Goal: Task Accomplishment & Management: Manage account settings

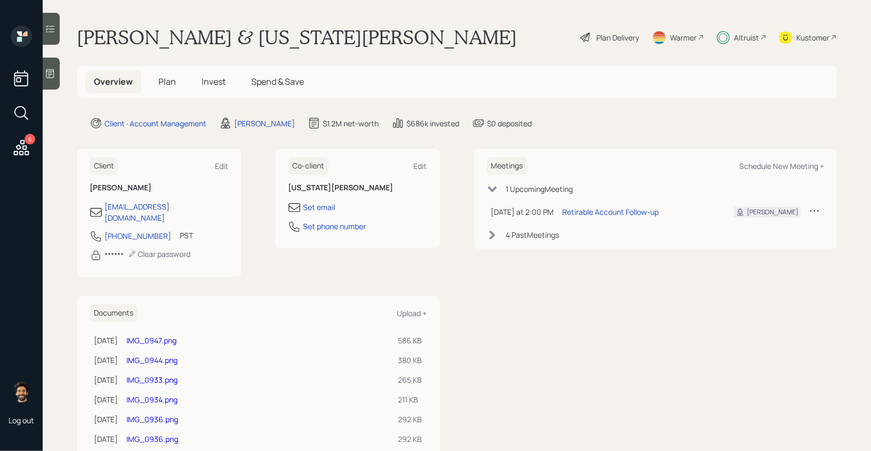
click at [171, 83] on span "Plan" at bounding box center [167, 82] width 18 height 12
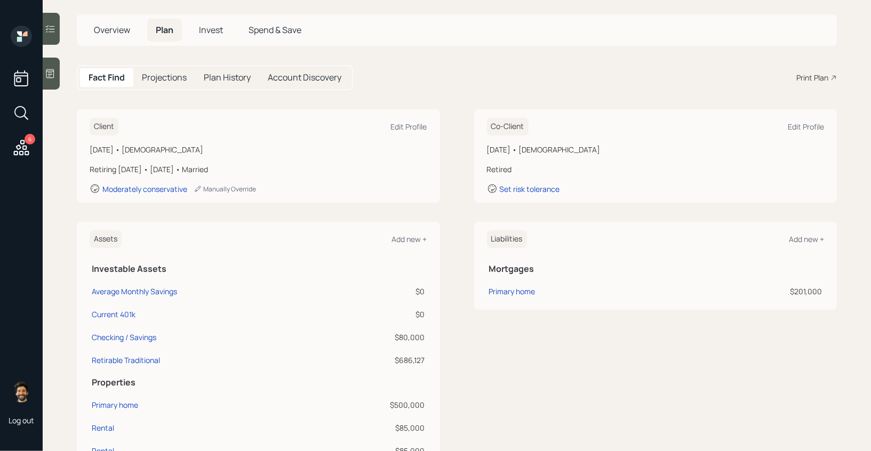
scroll to position [45, 0]
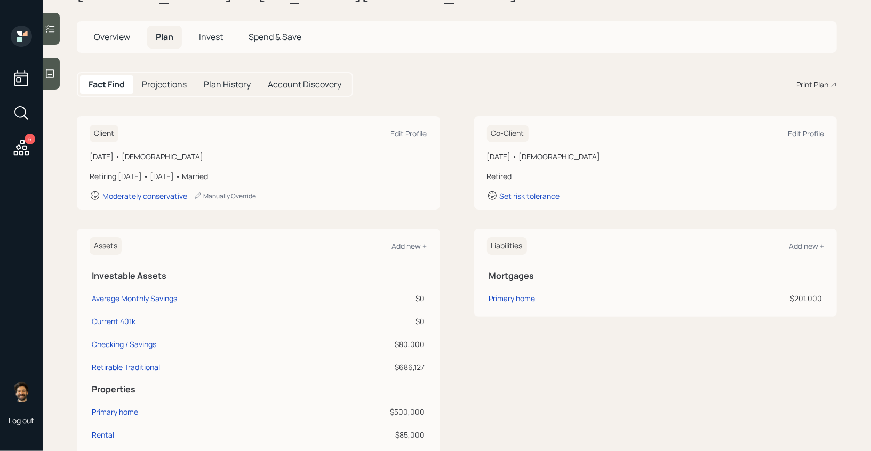
click at [213, 38] on span "Invest" at bounding box center [211, 37] width 24 height 12
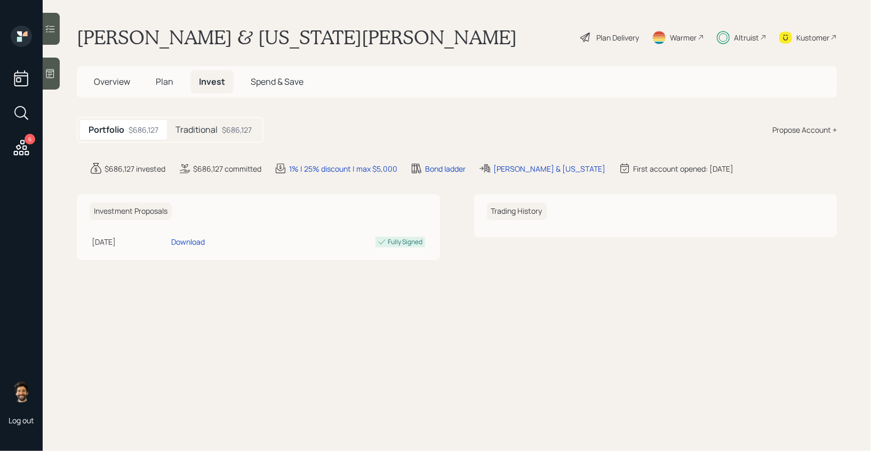
click at [215, 130] on h5 "Traditional" at bounding box center [196, 130] width 42 height 10
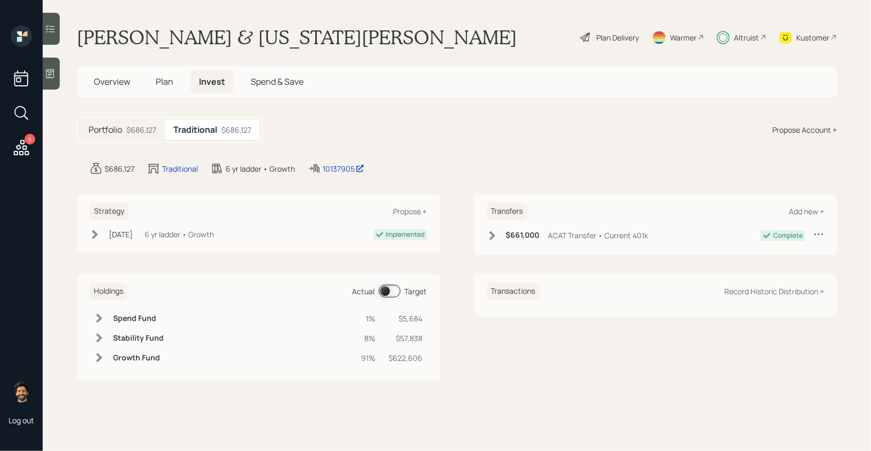
click at [388, 288] on span at bounding box center [390, 291] width 22 height 13
click at [157, 82] on span "Plan" at bounding box center [165, 82] width 18 height 12
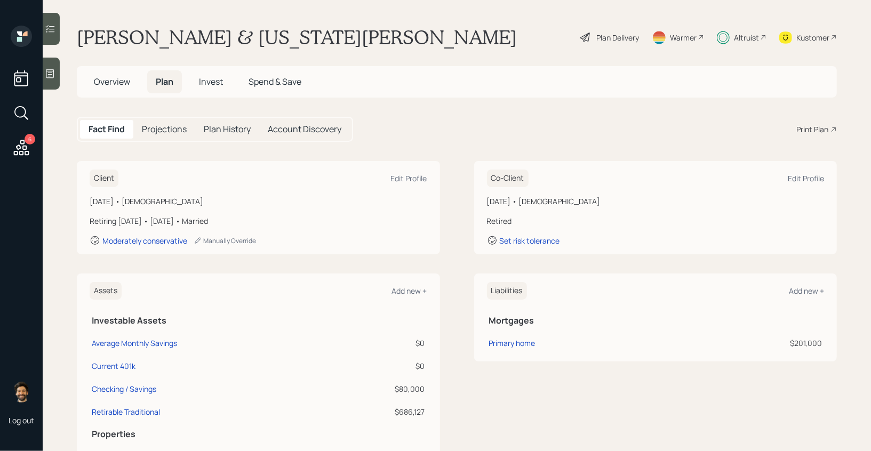
click at [15, 143] on icon at bounding box center [21, 147] width 19 height 19
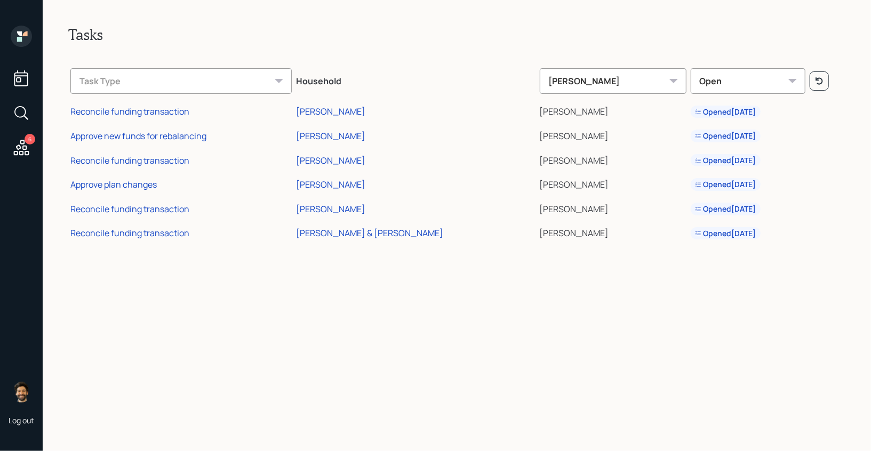
click at [21, 37] on icon at bounding box center [19, 39] width 5 height 5
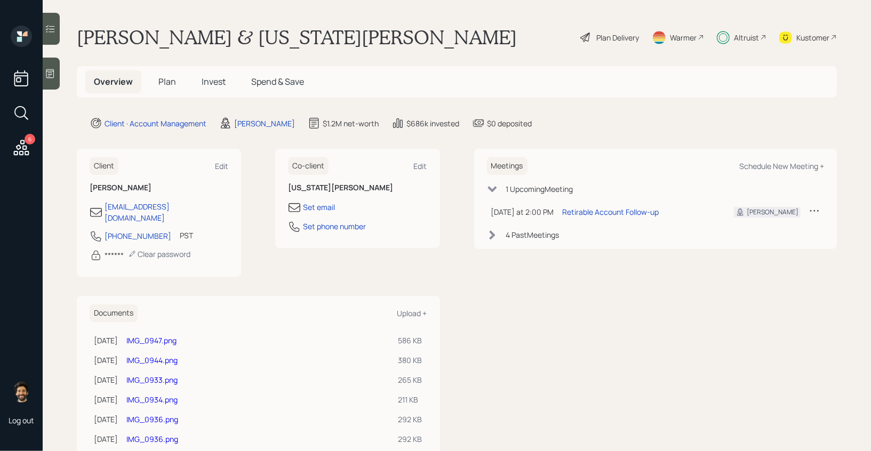
click at [743, 36] on div "Altruist" at bounding box center [746, 37] width 25 height 11
click at [610, 43] on div "Plan Delivery" at bounding box center [609, 37] width 61 height 23
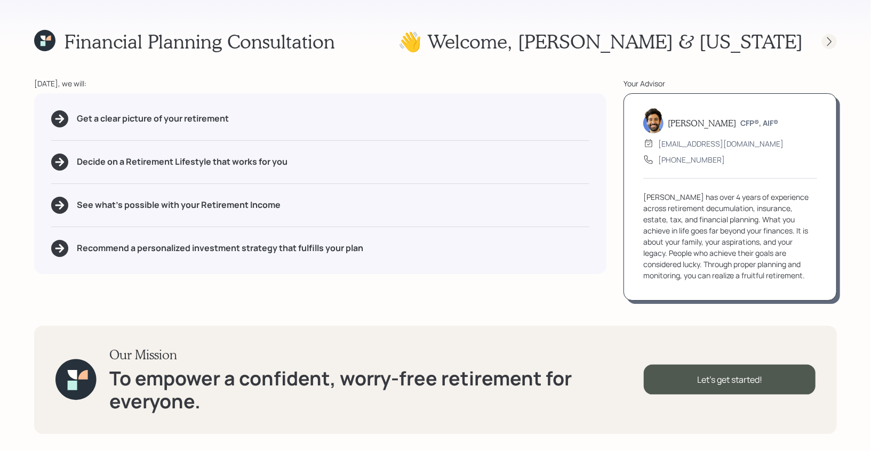
click at [827, 43] on icon at bounding box center [829, 41] width 11 height 11
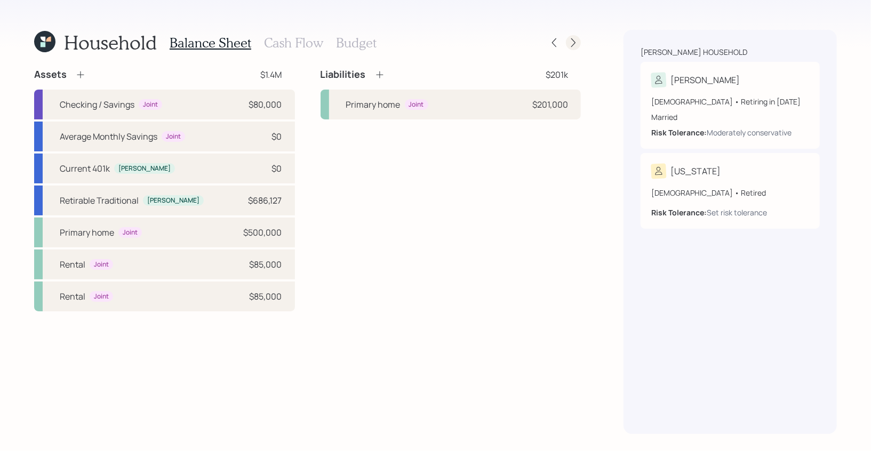
click at [577, 45] on icon at bounding box center [573, 42] width 11 height 11
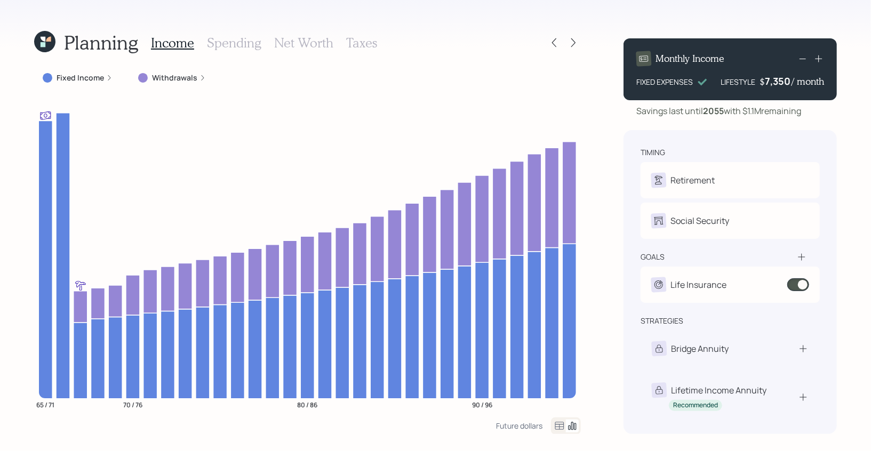
click at [558, 430] on icon at bounding box center [559, 426] width 13 height 13
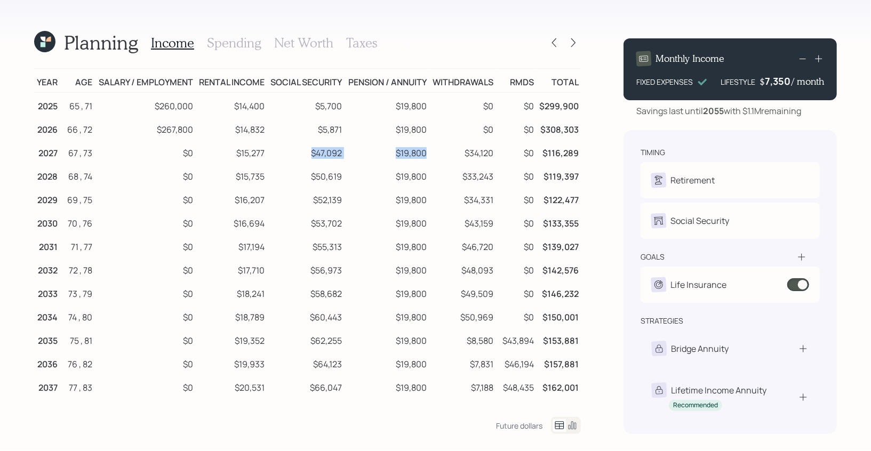
drag, startPoint x: 312, startPoint y: 151, endPoint x: 425, endPoint y: 156, distance: 112.7
click at [425, 156] on tr "2027 67 , 73 $0 $15,277 $47,092 $19,800 $34,120 $0 $116,289" at bounding box center [307, 151] width 547 height 23
drag, startPoint x: 467, startPoint y: 155, endPoint x: 493, endPoint y: 155, distance: 26.7
click at [493, 155] on td "$34,120" at bounding box center [462, 151] width 67 height 23
click at [557, 45] on icon at bounding box center [554, 42] width 11 height 11
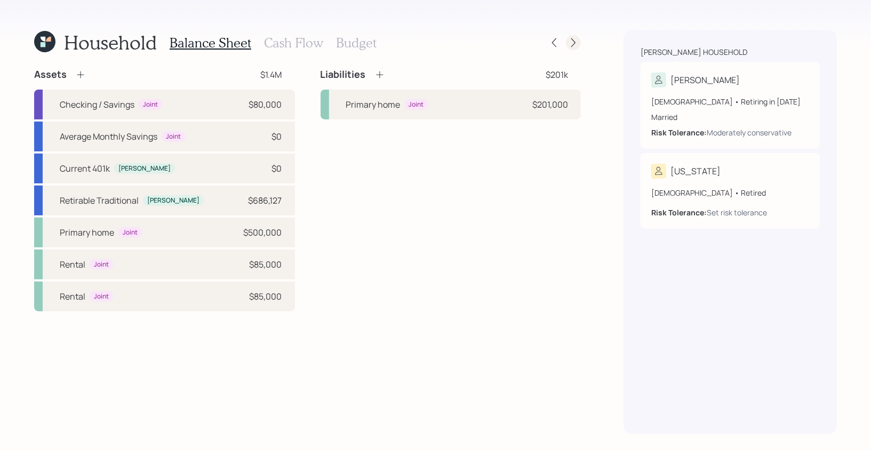
click at [570, 43] on icon at bounding box center [573, 42] width 11 height 11
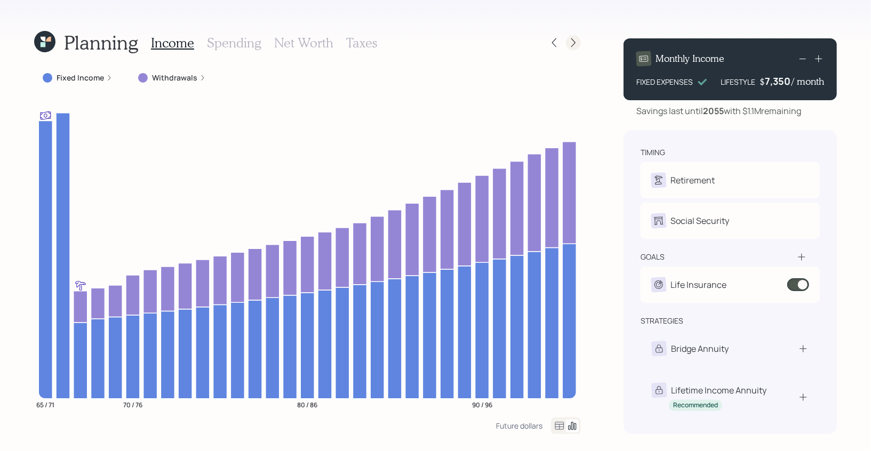
click at [574, 41] on icon at bounding box center [573, 42] width 4 height 9
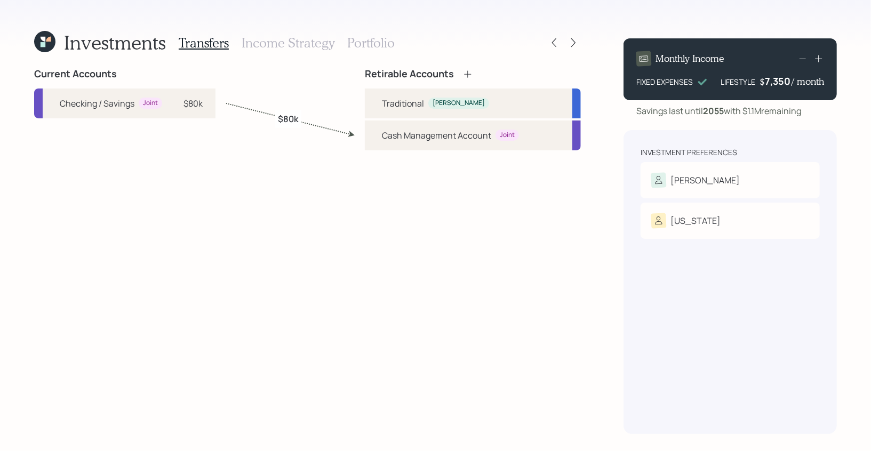
click at [369, 42] on h3 "Portfolio" at bounding box center [370, 42] width 47 height 15
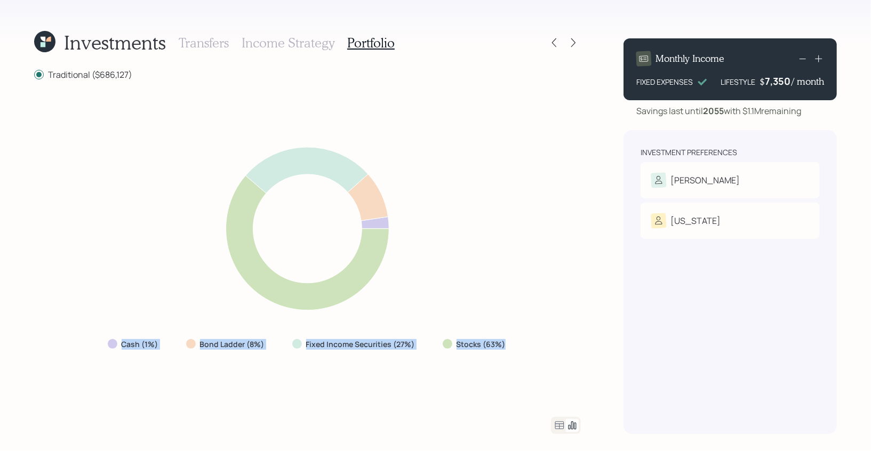
drag, startPoint x: 512, startPoint y: 344, endPoint x: 105, endPoint y: 349, distance: 407.0
click at [105, 349] on div "Cash (1%) Bond Ladder (8%) Fixed Income Securities (27%) Stocks (63%)" at bounding box center [307, 344] width 417 height 19
click at [50, 42] on icon at bounding box center [44, 41] width 21 height 21
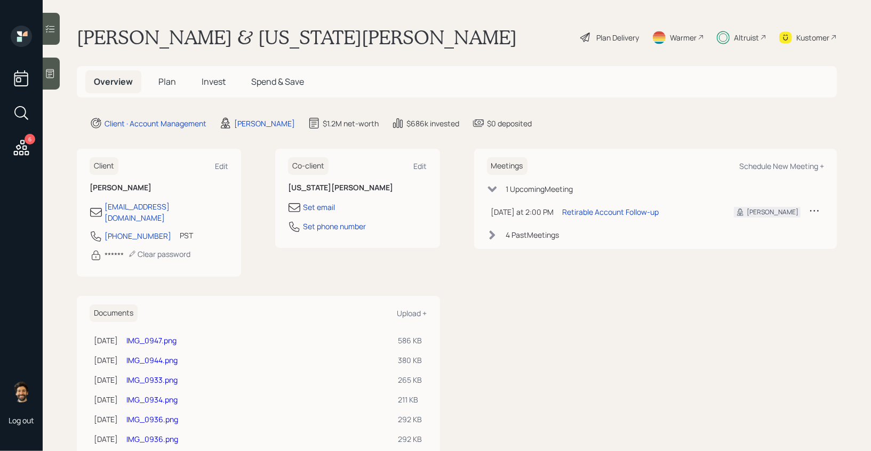
click at [156, 90] on h5 "Plan" at bounding box center [167, 81] width 35 height 23
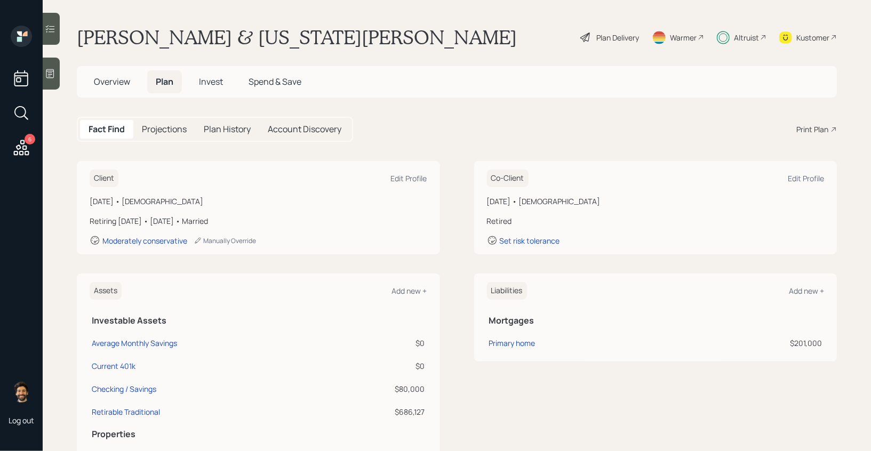
click at [105, 82] on span "Overview" at bounding box center [112, 82] width 36 height 12
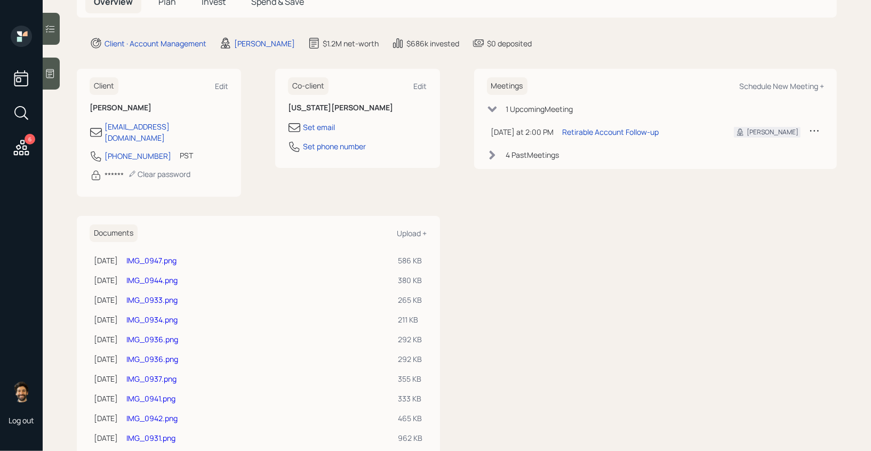
scroll to position [120, 0]
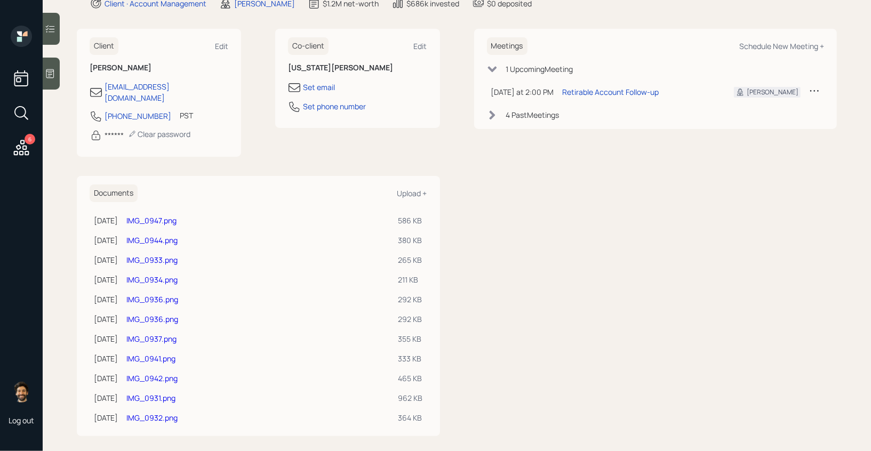
click at [172, 216] on link "IMG_0947.png" at bounding box center [151, 221] width 50 height 10
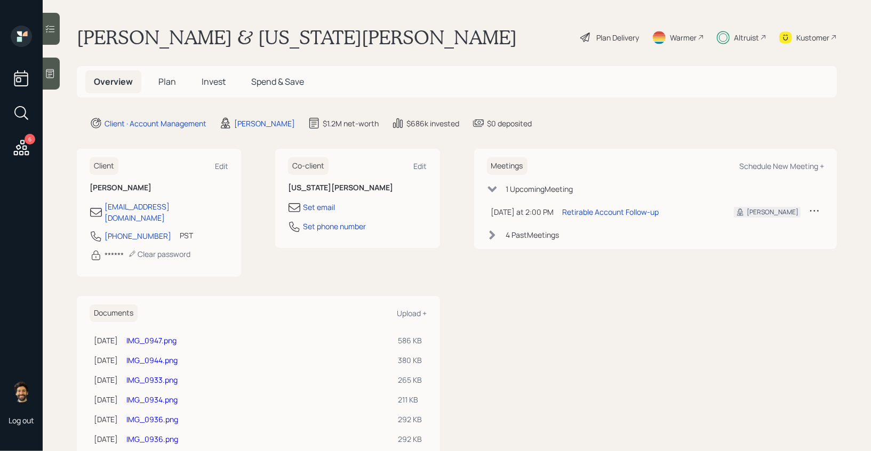
scroll to position [120, 0]
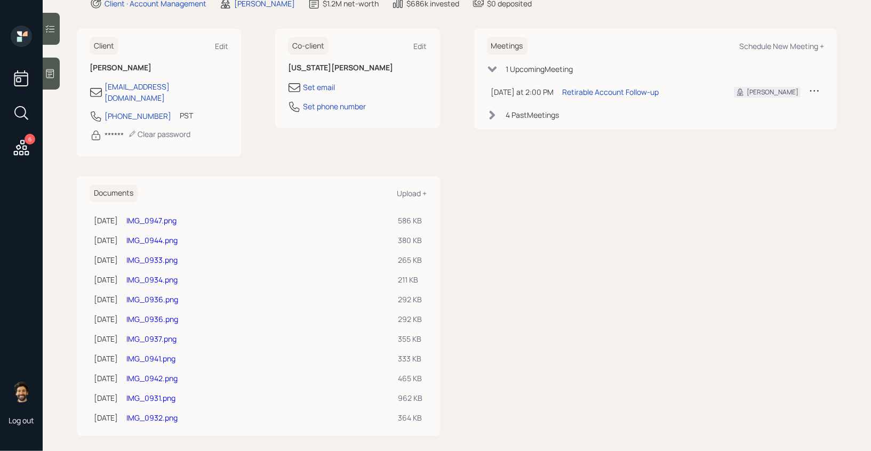
click at [170, 235] on link "IMG_0944.png" at bounding box center [151, 240] width 51 height 10
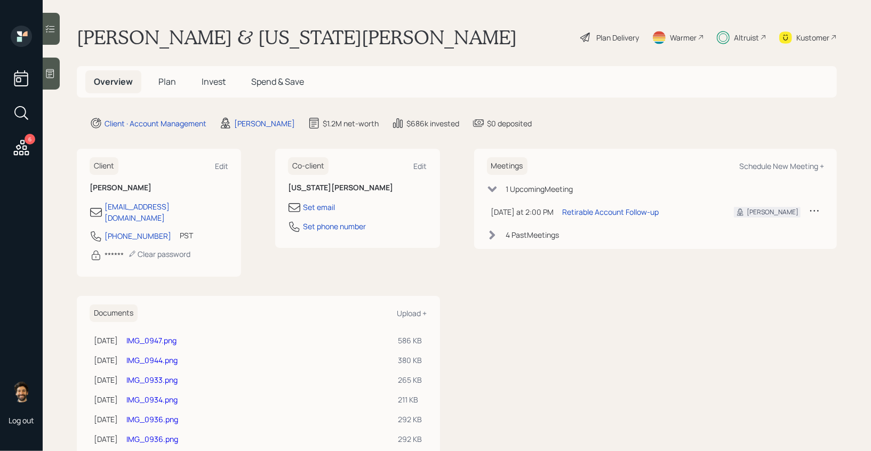
click at [171, 83] on span "Plan" at bounding box center [167, 82] width 18 height 12
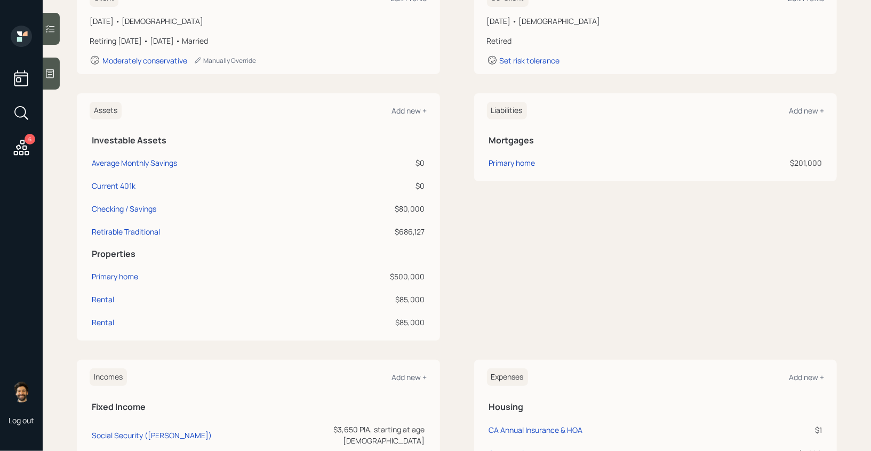
scroll to position [179, 0]
click at [514, 174] on div "Liabilities Add new + Mortgages Primary home $201,000" at bounding box center [655, 138] width 363 height 88
click at [499, 159] on div "Primary home" at bounding box center [512, 163] width 46 height 11
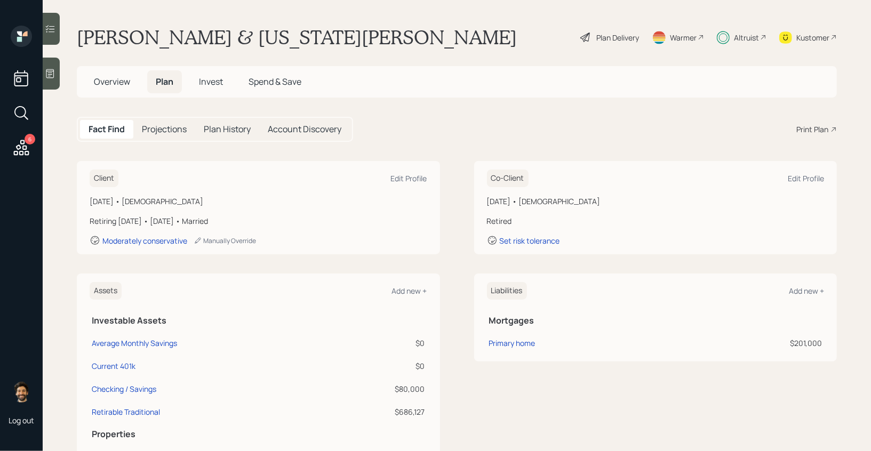
click at [114, 81] on span "Overview" at bounding box center [112, 82] width 36 height 12
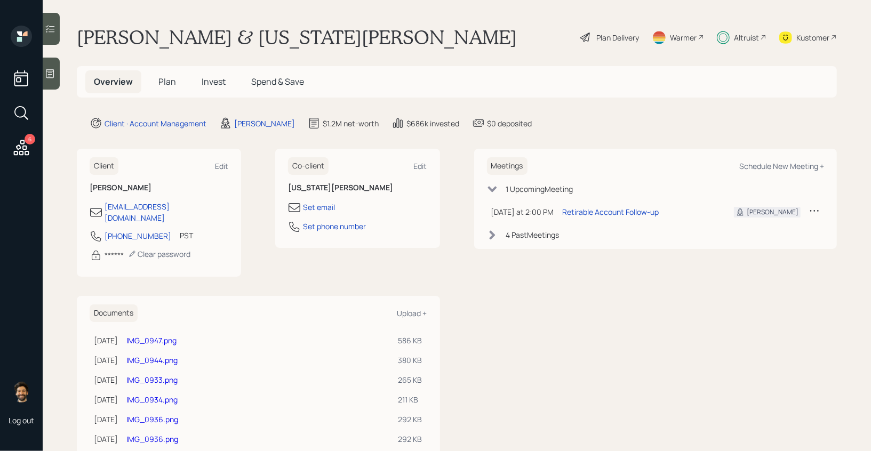
scroll to position [120, 0]
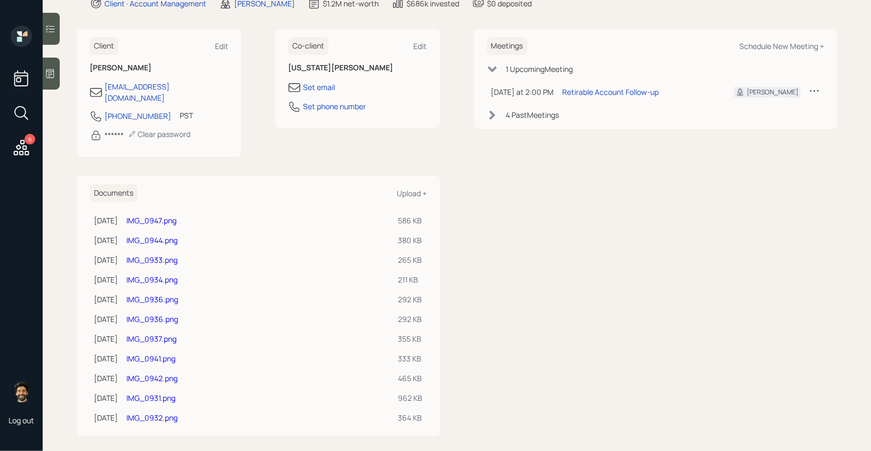
click at [173, 413] on link "IMG_0932.png" at bounding box center [151, 418] width 51 height 10
click at [151, 393] on link "IMG_0931.png" at bounding box center [150, 398] width 49 height 10
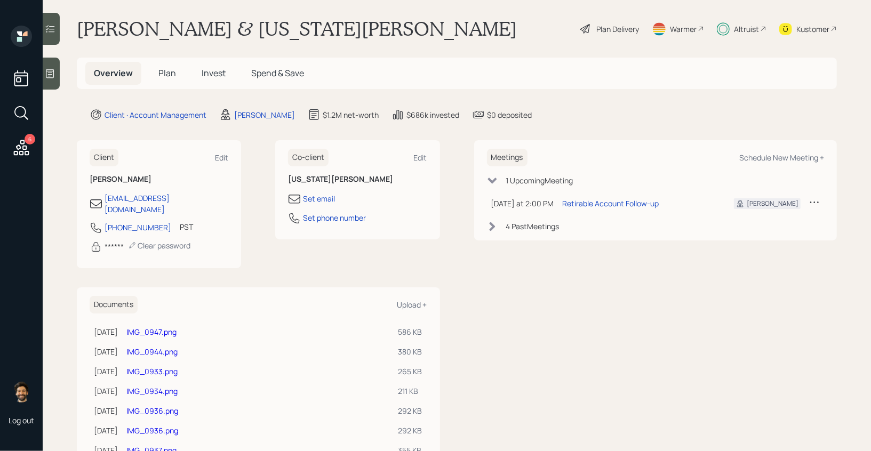
scroll to position [0, 0]
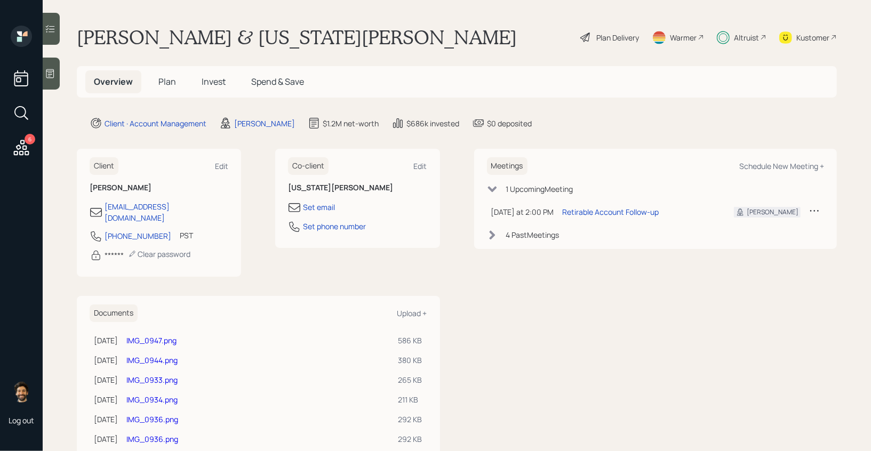
click at [166, 81] on span "Plan" at bounding box center [167, 82] width 18 height 12
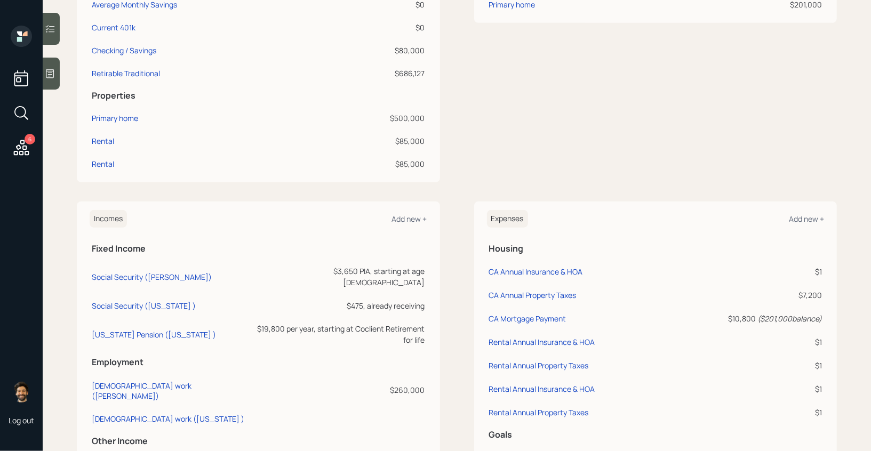
scroll to position [347, 0]
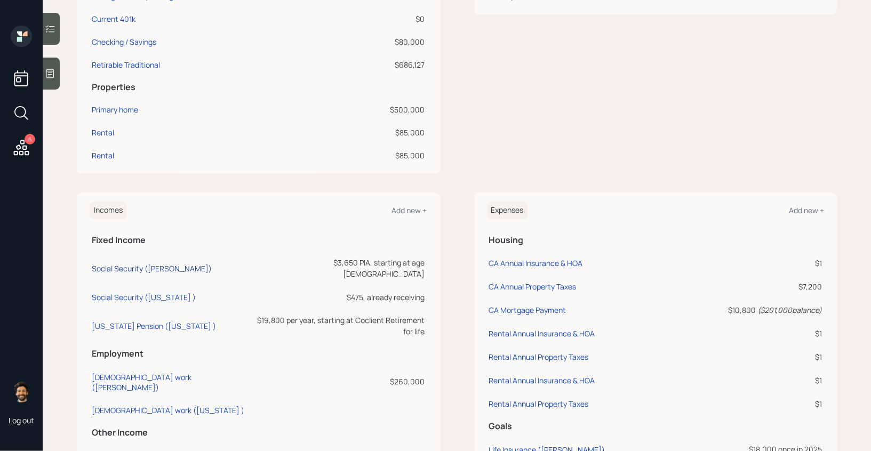
click at [151, 266] on div "Social Security (Hugh)" at bounding box center [152, 269] width 120 height 10
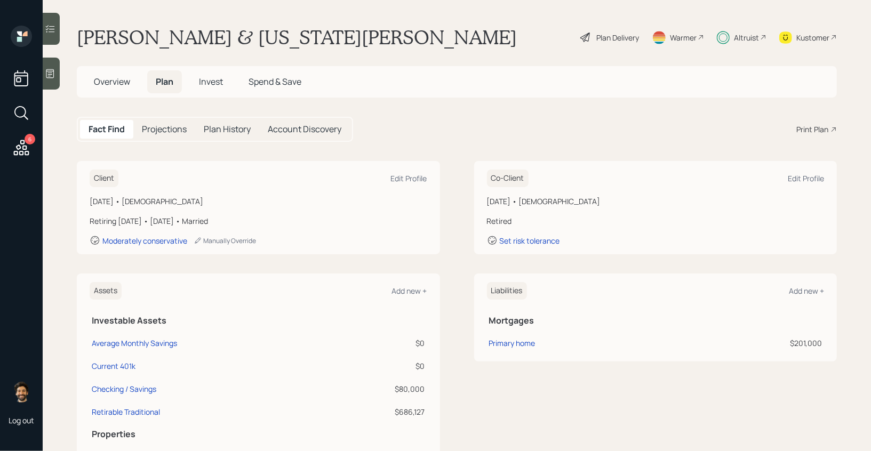
click at [105, 88] on h5 "Overview" at bounding box center [111, 81] width 53 height 23
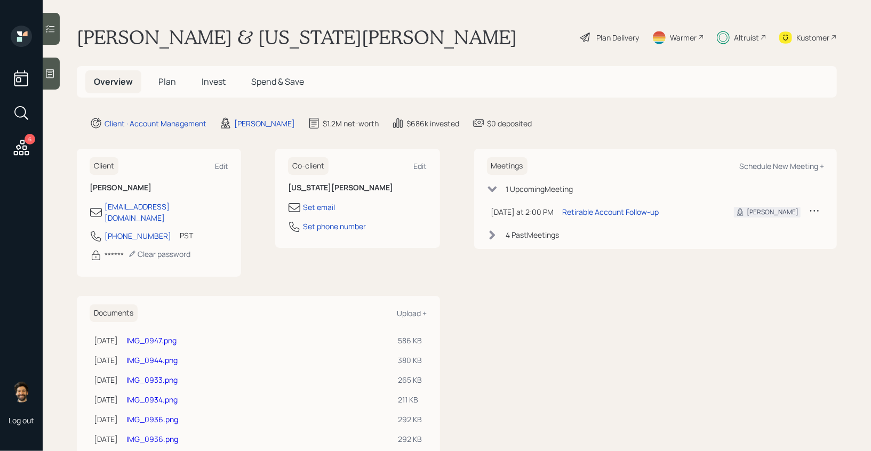
scroll to position [120, 0]
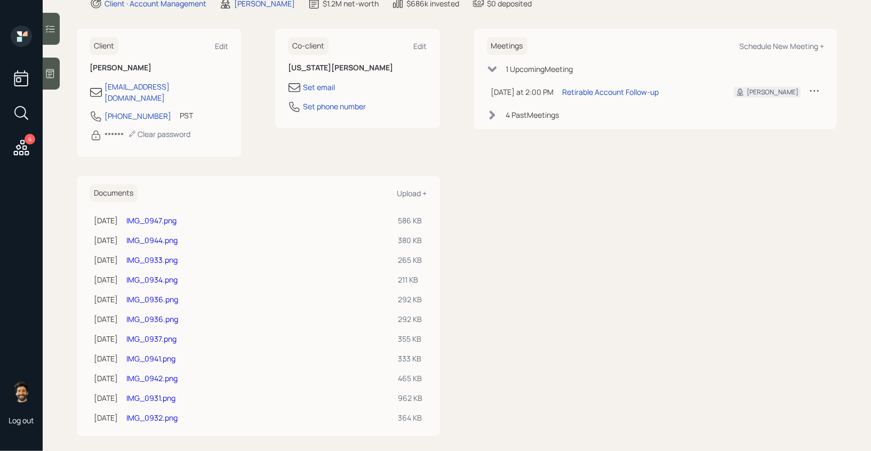
click at [174, 413] on link "IMG_0932.png" at bounding box center [151, 418] width 51 height 10
click at [161, 393] on link "IMG_0931.png" at bounding box center [150, 398] width 49 height 10
click at [177, 334] on link "IMG_0937.png" at bounding box center [151, 339] width 50 height 10
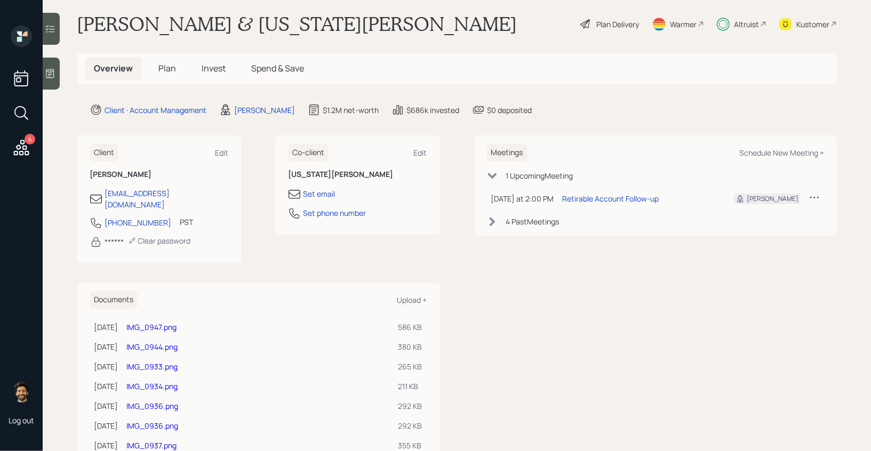
scroll to position [6, 0]
